Goal: Task Accomplishment & Management: Use online tool/utility

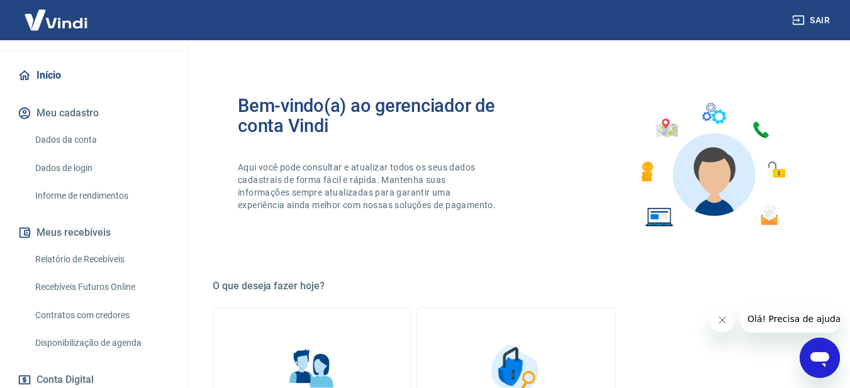
scroll to position [126, 0]
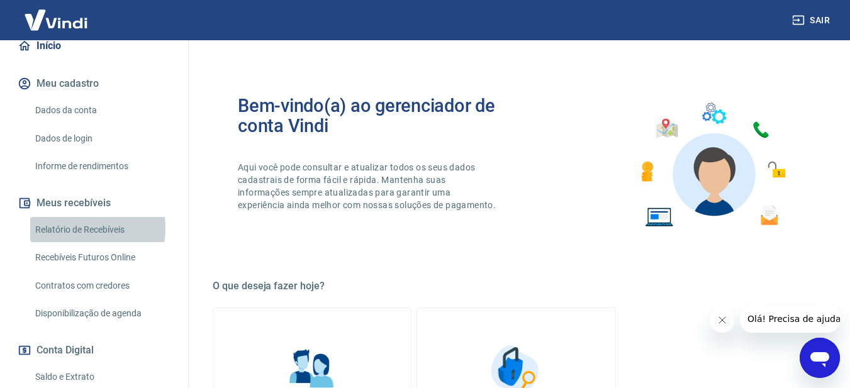
click at [70, 228] on link "Relatório de Recebíveis" at bounding box center [101, 230] width 143 height 26
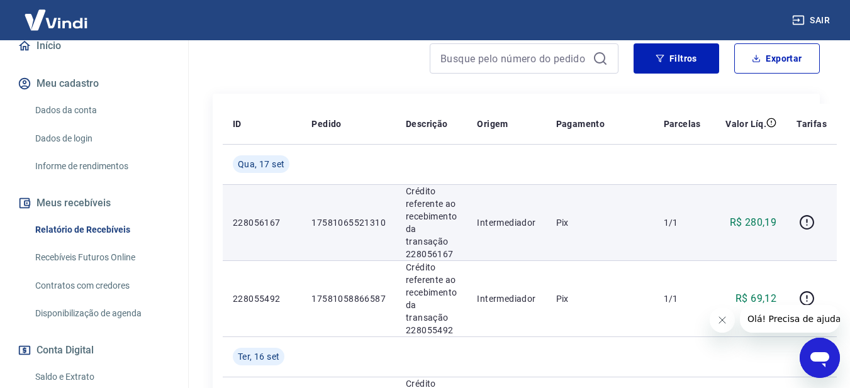
scroll to position [189, 0]
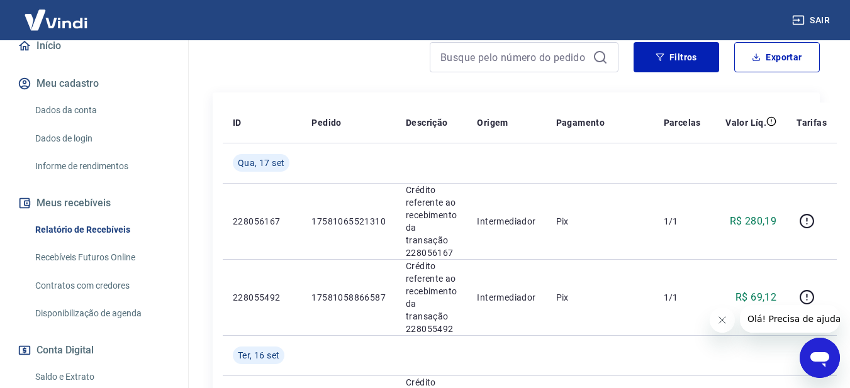
click at [63, 256] on link "Recebíveis Futuros Online" at bounding box center [101, 258] width 143 height 26
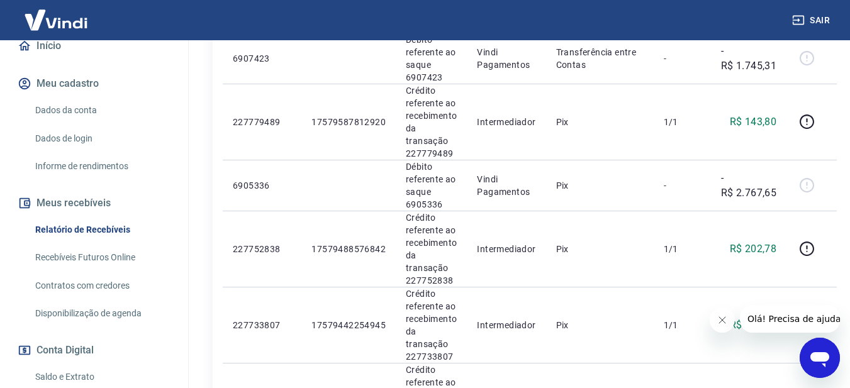
scroll to position [818, 0]
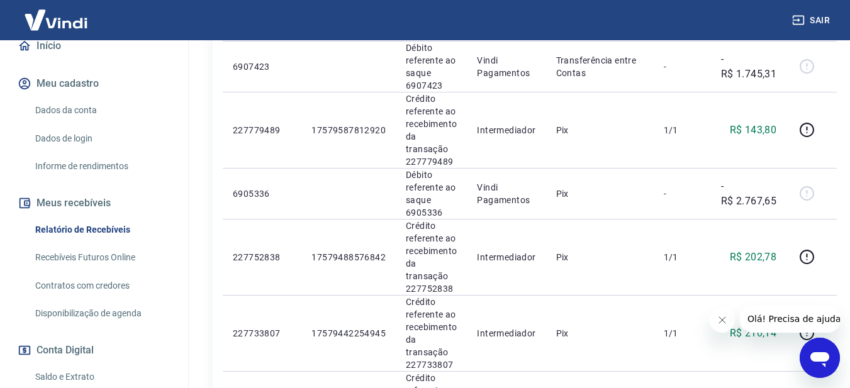
click at [71, 252] on link "Recebíveis Futuros Online" at bounding box center [101, 258] width 143 height 26
